Goal: Task Accomplishment & Management: Manage account settings

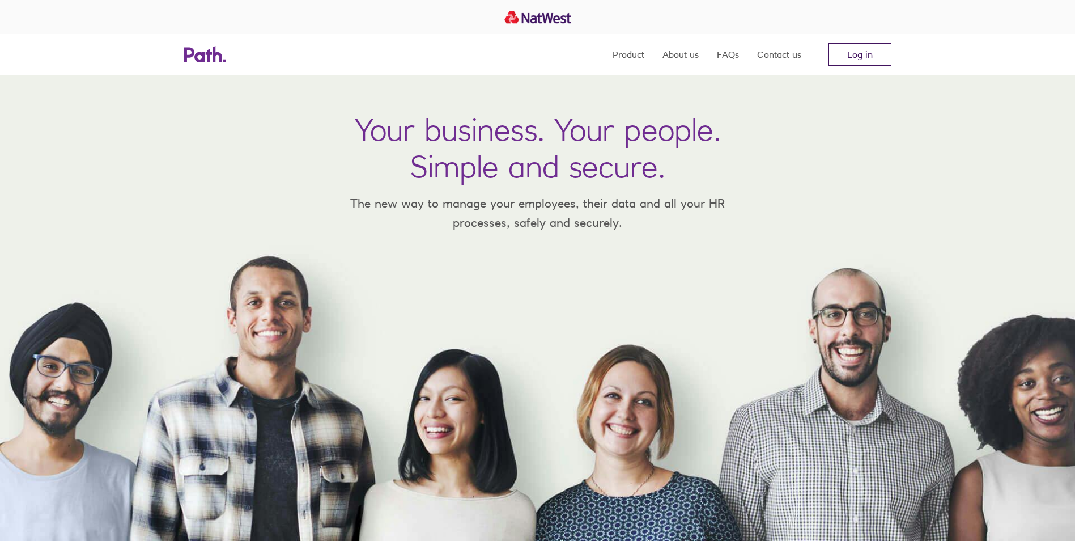
click at [857, 60] on link "Log in" at bounding box center [860, 54] width 63 height 23
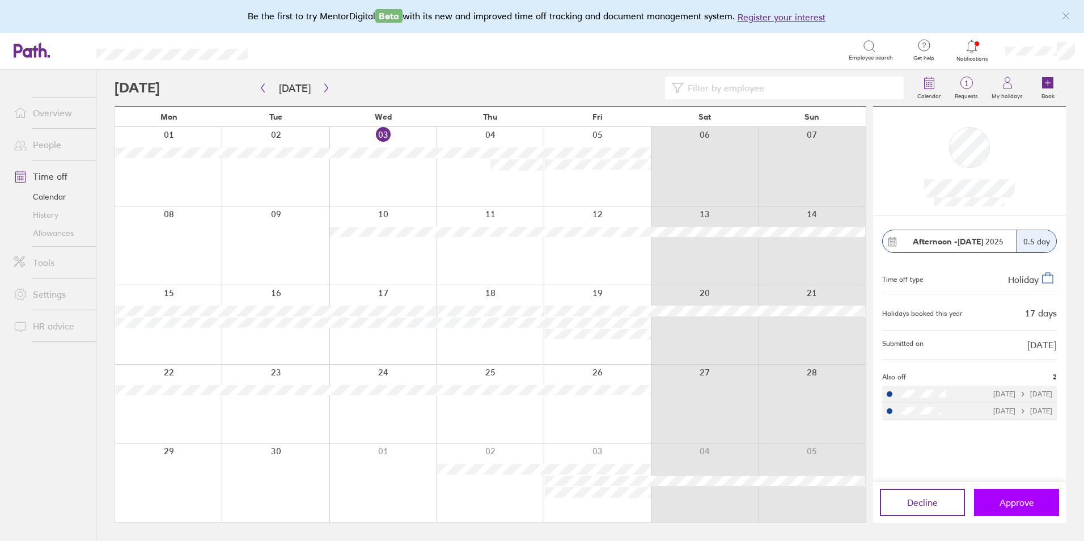
click at [1008, 505] on span "Approve" at bounding box center [1016, 502] width 35 height 10
